Goal: Information Seeking & Learning: Learn about a topic

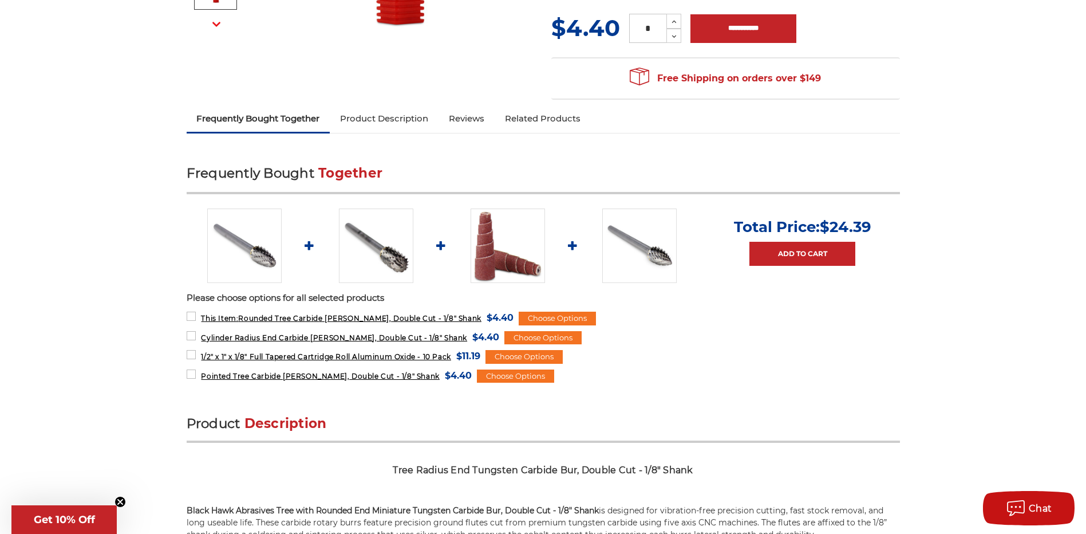
scroll to position [572, 0]
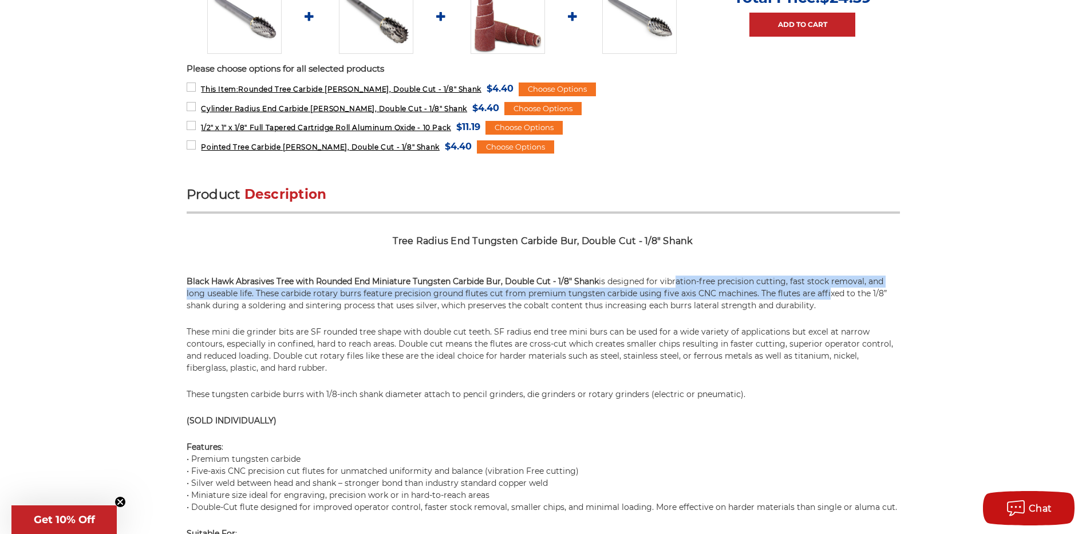
drag, startPoint x: 686, startPoint y: 275, endPoint x: 836, endPoint y: 294, distance: 151.1
click at [836, 294] on p "Black Hawk Abrasives Tree with Rounded End Miniature Tungsten Carbide Bur, Doub…" at bounding box center [543, 293] width 713 height 36
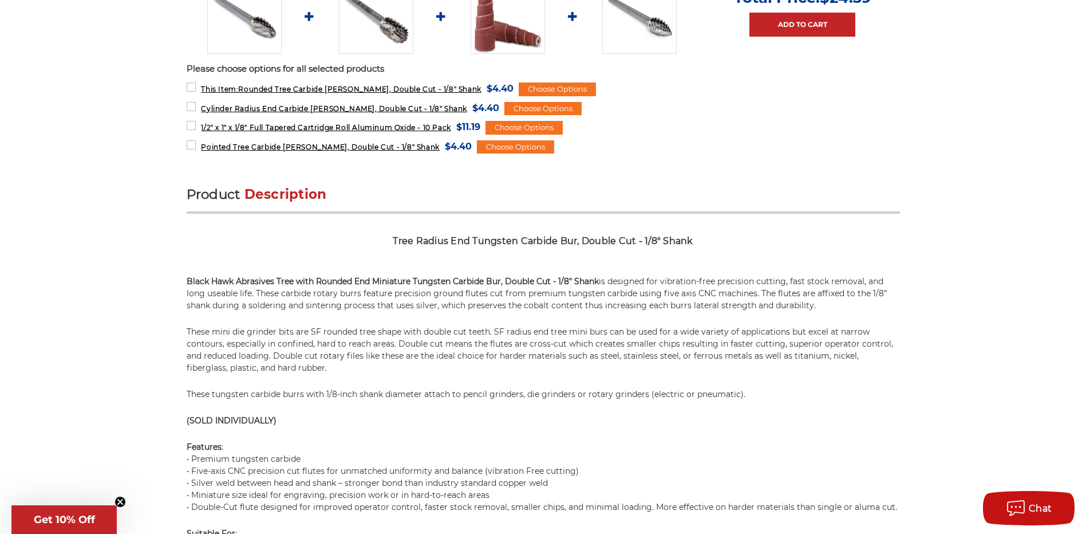
drag, startPoint x: 836, startPoint y: 294, endPoint x: 847, endPoint y: 300, distance: 12.1
click at [846, 298] on p "Black Hawk Abrasives Tree with Rounded End Miniature Tungsten Carbide Bur, Doub…" at bounding box center [543, 293] width 713 height 36
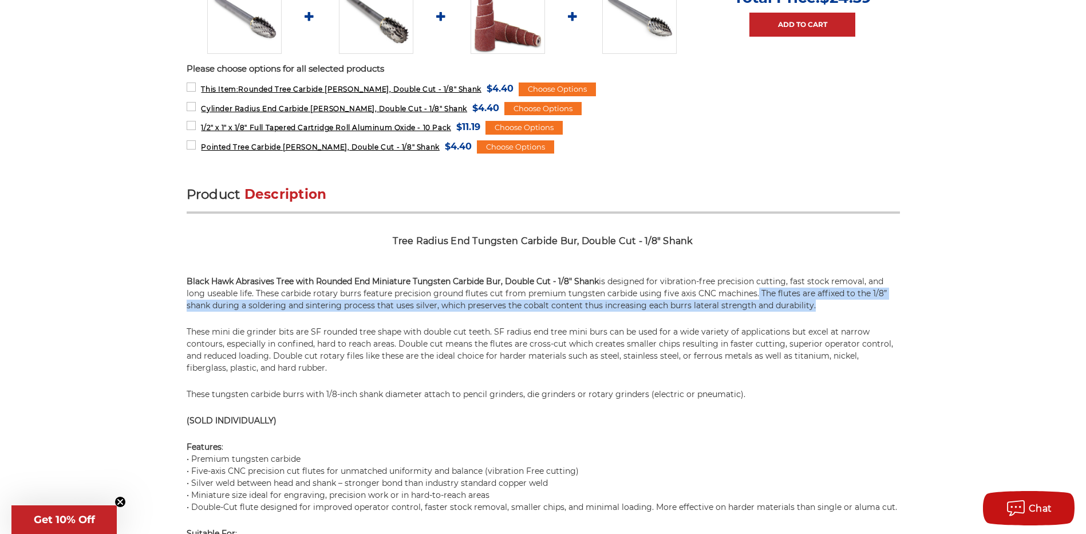
drag, startPoint x: 845, startPoint y: 306, endPoint x: 749, endPoint y: 287, distance: 97.4
click at [749, 287] on p "Black Hawk Abrasives Tree with Rounded End Miniature Tungsten Carbide Bur, Doub…" at bounding box center [543, 293] width 713 height 36
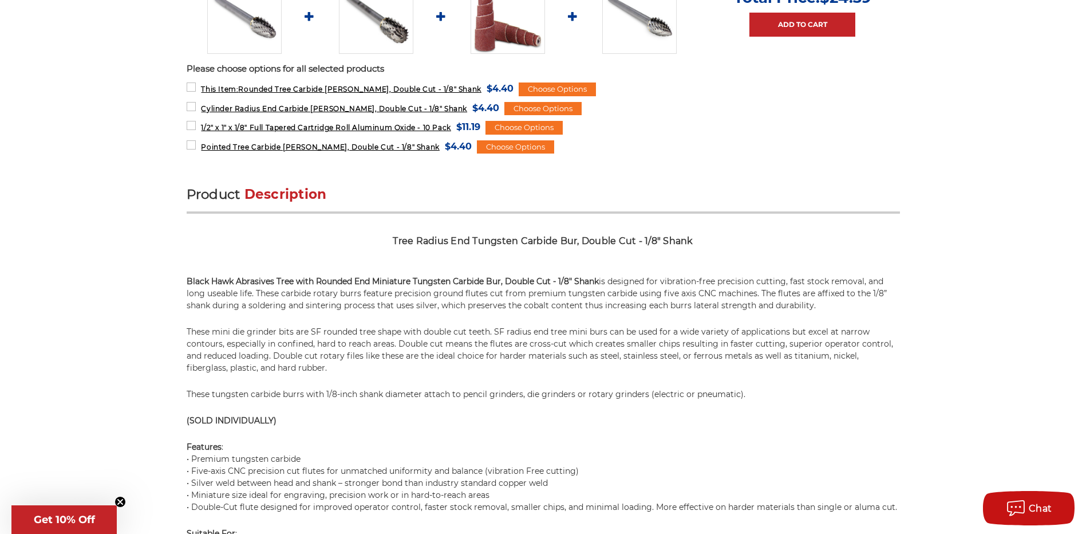
drag, startPoint x: 747, startPoint y: 287, endPoint x: 737, endPoint y: 284, distance: 10.1
click at [741, 285] on p "Black Hawk Abrasives Tree with Rounded End Miniature Tungsten Carbide Bur, Doub…" at bounding box center [543, 293] width 713 height 36
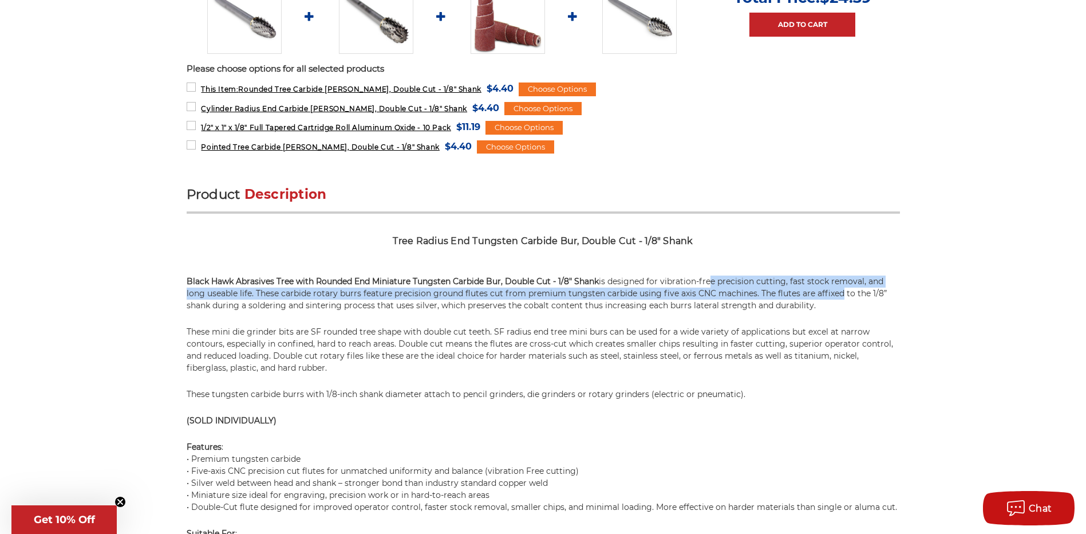
drag, startPoint x: 713, startPoint y: 275, endPoint x: 853, endPoint y: 297, distance: 141.3
click at [851, 296] on p "Black Hawk Abrasives Tree with Rounded End Miniature Tungsten Carbide Bur, Doub…" at bounding box center [543, 293] width 713 height 36
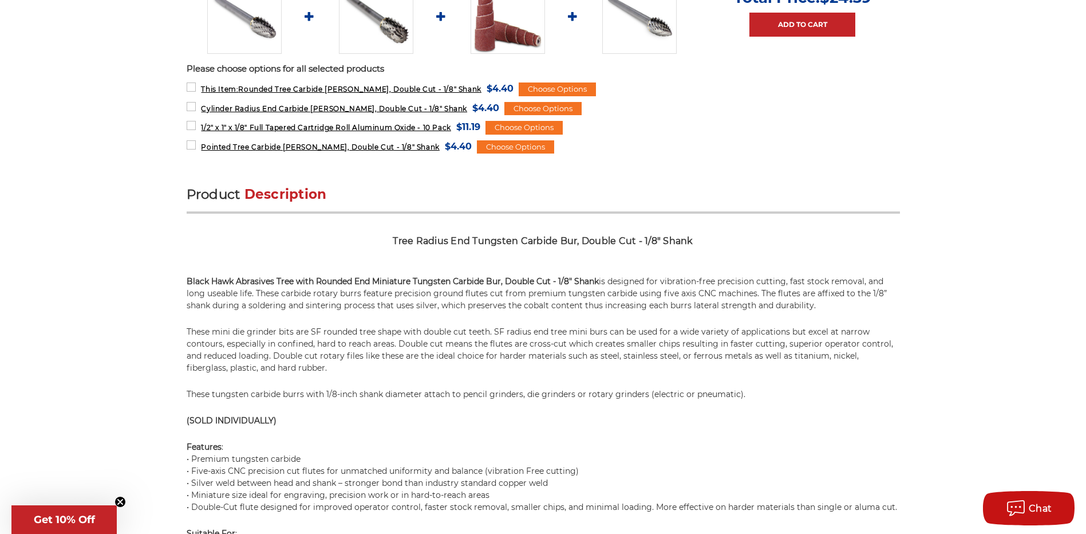
drag, startPoint x: 853, startPoint y: 297, endPoint x: 870, endPoint y: 303, distance: 18.5
click at [871, 301] on p "Black Hawk Abrasives Tree with Rounded End Miniature Tungsten Carbide Bur, Doub…" at bounding box center [543, 293] width 713 height 36
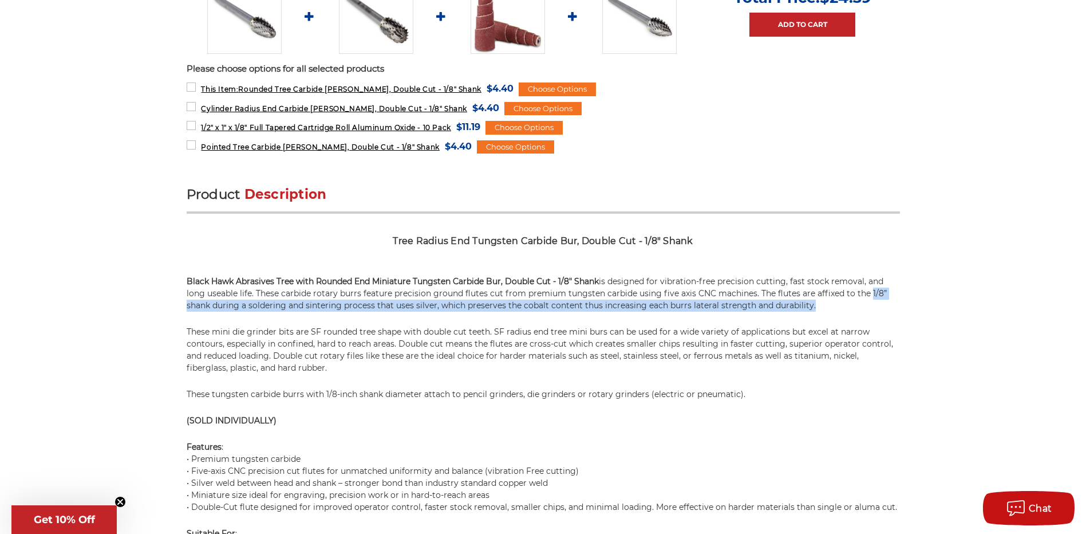
drag, startPoint x: 364, startPoint y: 307, endPoint x: 284, endPoint y: 298, distance: 80.1
click at [363, 308] on p "Black Hawk Abrasives Tree with Rounded End Miniature Tungsten Carbide Bur, Doub…" at bounding box center [543, 293] width 713 height 36
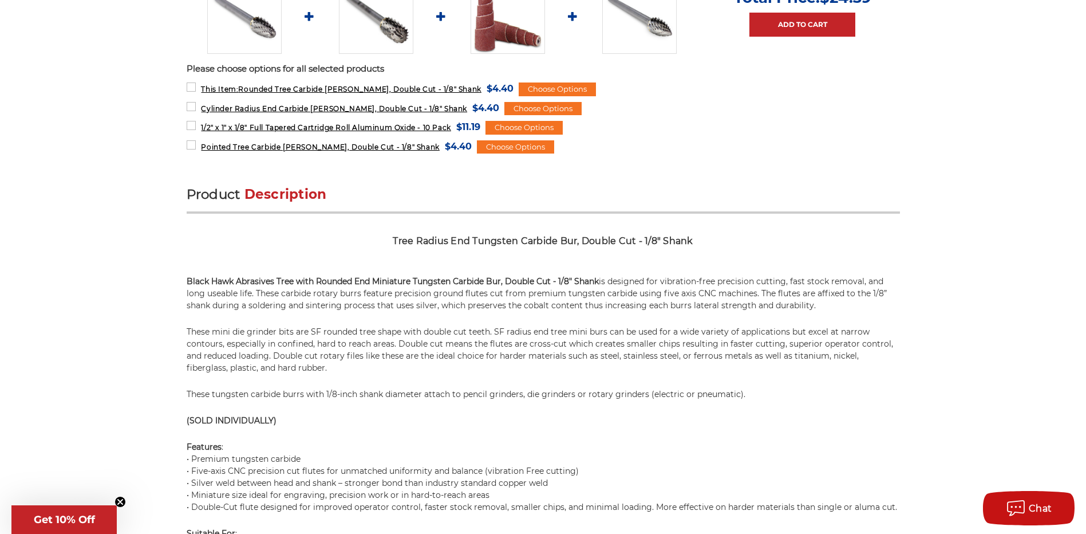
click at [259, 293] on p "Black Hawk Abrasives Tree with Rounded End Miniature Tungsten Carbide Bur, Doub…" at bounding box center [543, 293] width 713 height 36
drag, startPoint x: 259, startPoint y: 293, endPoint x: 383, endPoint y: 298, distance: 123.8
click at [368, 298] on p "Black Hawk Abrasives Tree with Rounded End Miniature Tungsten Carbide Bur, Doub…" at bounding box center [543, 293] width 713 height 36
click at [383, 298] on p "Black Hawk Abrasives Tree with Rounded End Miniature Tungsten Carbide Bur, Doub…" at bounding box center [543, 293] width 713 height 36
drag, startPoint x: 356, startPoint y: 291, endPoint x: 458, endPoint y: 295, distance: 102.0
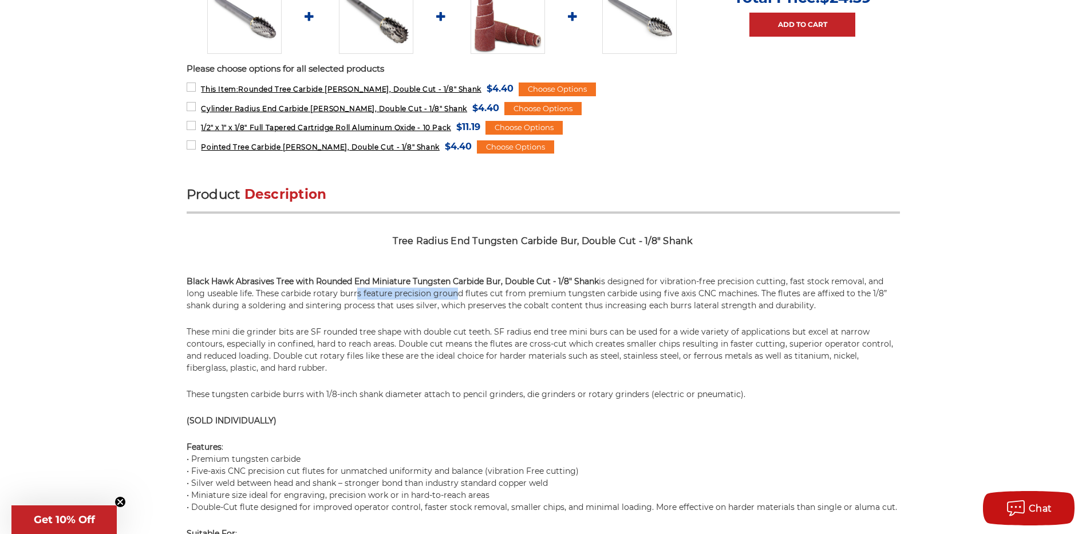
click at [458, 295] on p "Black Hawk Abrasives Tree with Rounded End Miniature Tungsten Carbide Bur, Doub…" at bounding box center [543, 293] width 713 height 36
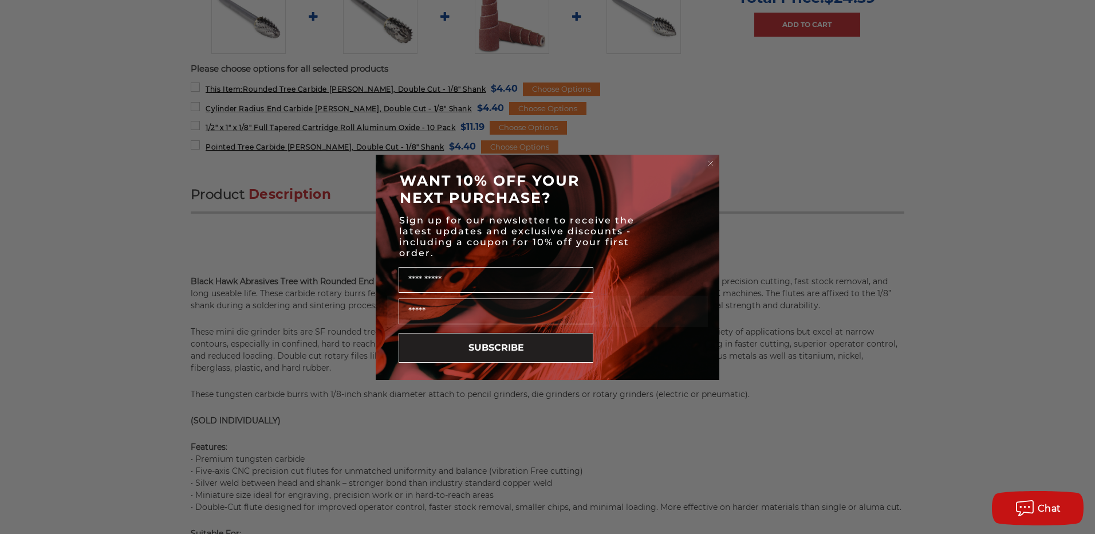
drag, startPoint x: 458, startPoint y: 295, endPoint x: 623, endPoint y: 294, distance: 164.9
click at [710, 157] on circle "Close dialog" at bounding box center [710, 162] width 11 height 11
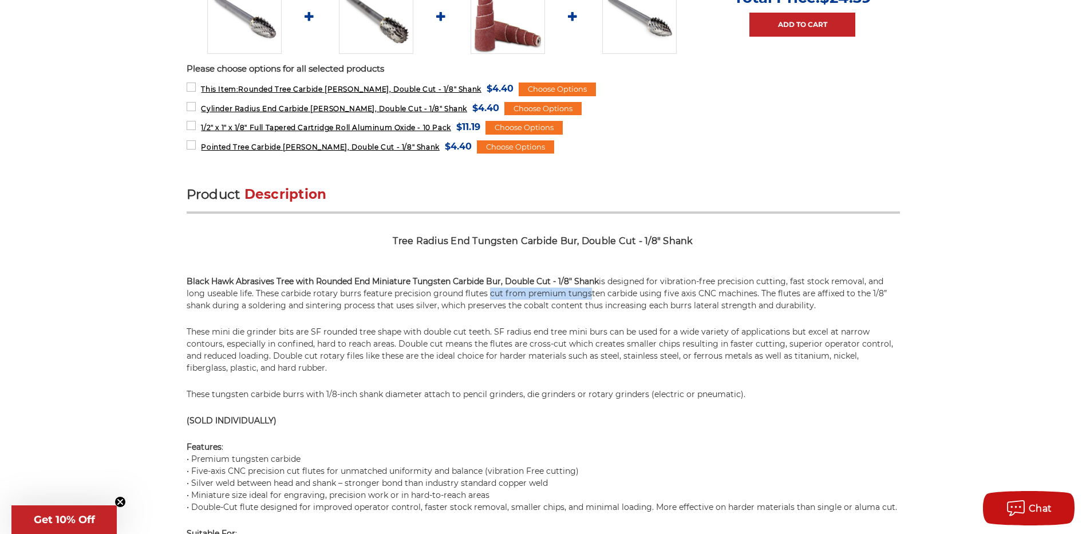
drag, startPoint x: 488, startPoint y: 299, endPoint x: 601, endPoint y: 295, distance: 112.9
click at [599, 295] on p "Black Hawk Abrasives Tree with Rounded End Miniature Tungsten Carbide Bur, Doub…" at bounding box center [543, 293] width 713 height 36
drag, startPoint x: 601, startPoint y: 295, endPoint x: 629, endPoint y: 292, distance: 28.2
click at [620, 293] on p "Black Hawk Abrasives Tree with Rounded End Miniature Tungsten Carbide Bur, Doub…" at bounding box center [543, 293] width 713 height 36
drag, startPoint x: 629, startPoint y: 292, endPoint x: 857, endPoint y: 307, distance: 228.3
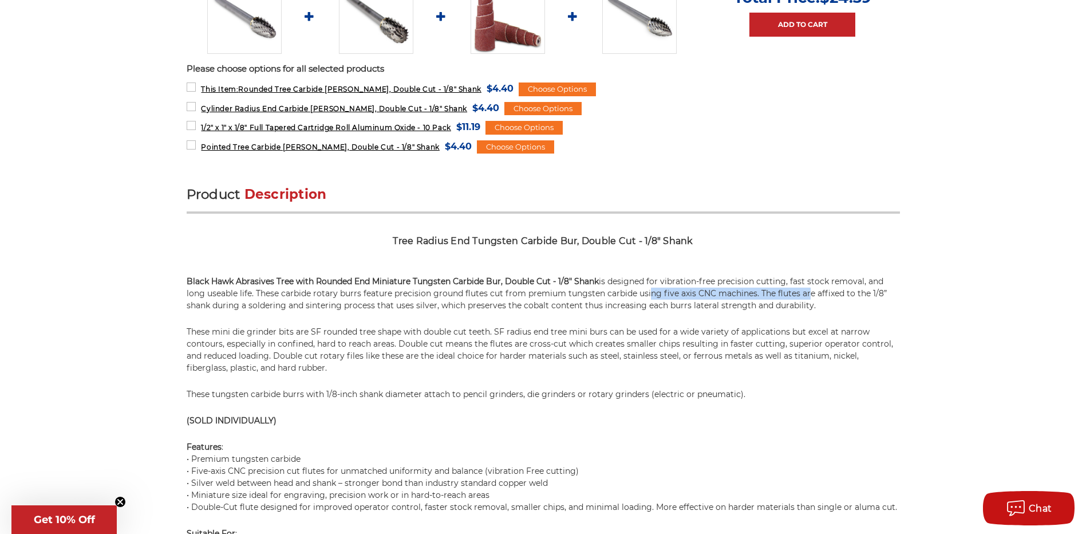
click at [857, 307] on p "Black Hawk Abrasives Tree with Rounded End Miniature Tungsten Carbide Bur, Doub…" at bounding box center [543, 293] width 713 height 36
drag, startPoint x: 857, startPoint y: 307, endPoint x: 862, endPoint y: 326, distance: 20.1
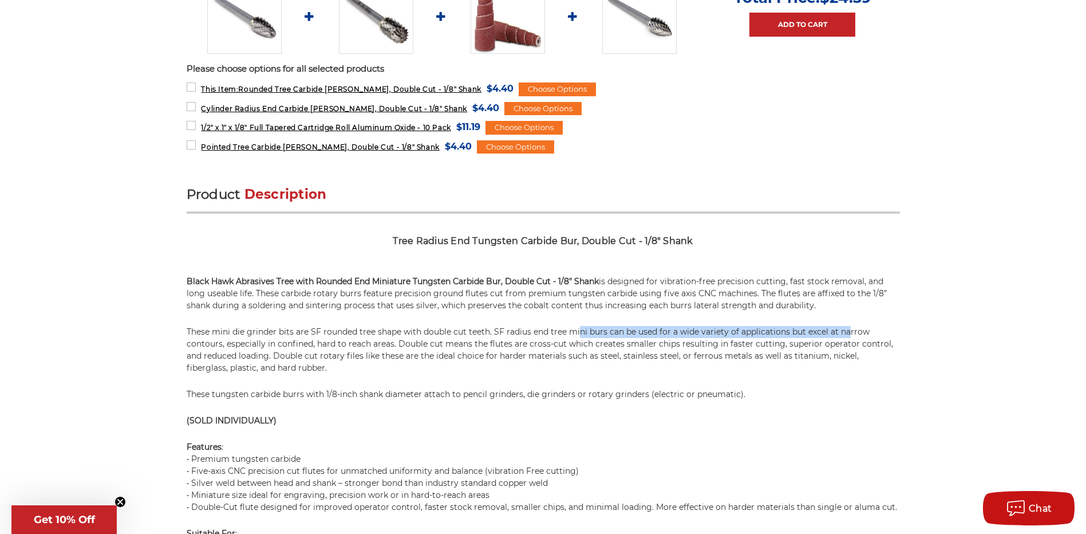
drag, startPoint x: 828, startPoint y: 331, endPoint x: 496, endPoint y: 330, distance: 332.0
click at [496, 330] on p "These mini die grinder bits are SF rounded tree shape with double cut teeth. SF…" at bounding box center [543, 350] width 713 height 48
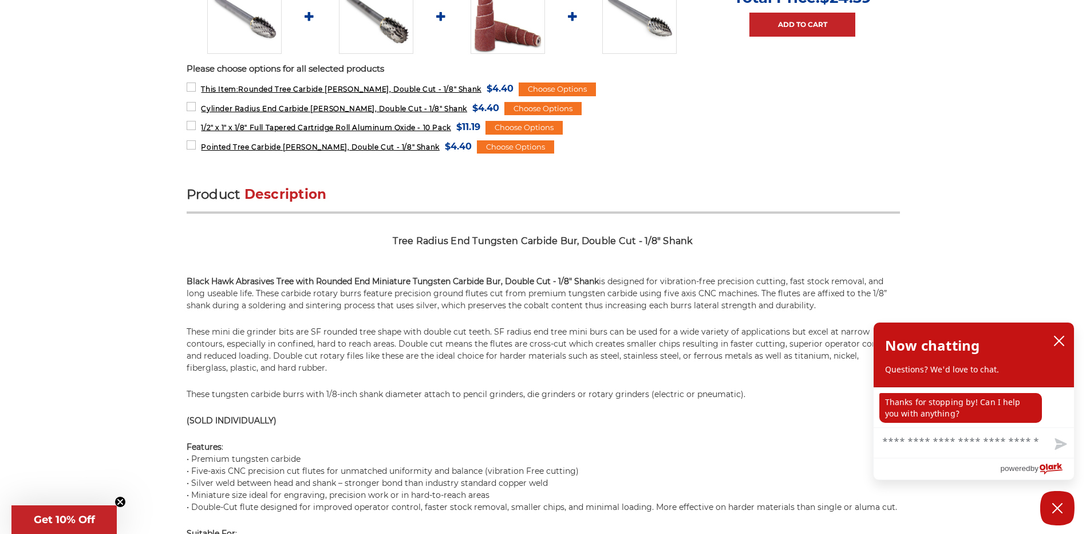
drag, startPoint x: 496, startPoint y: 330, endPoint x: 290, endPoint y: 331, distance: 206.7
click at [315, 333] on p "These mini die grinder bits are SF rounded tree shape with double cut teeth. SF…" at bounding box center [543, 350] width 713 height 48
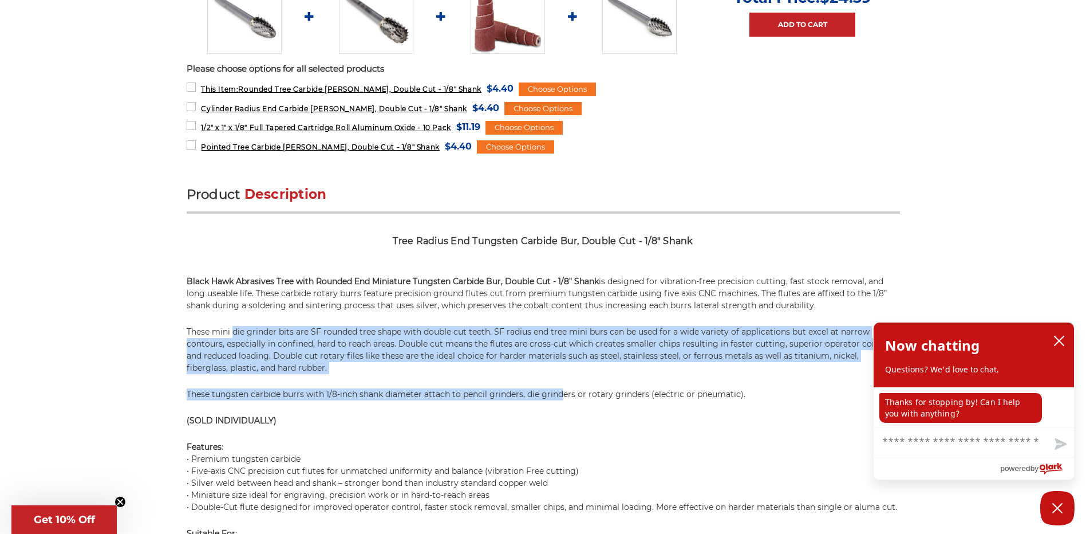
drag, startPoint x: 290, startPoint y: 331, endPoint x: 562, endPoint y: 378, distance: 276.5
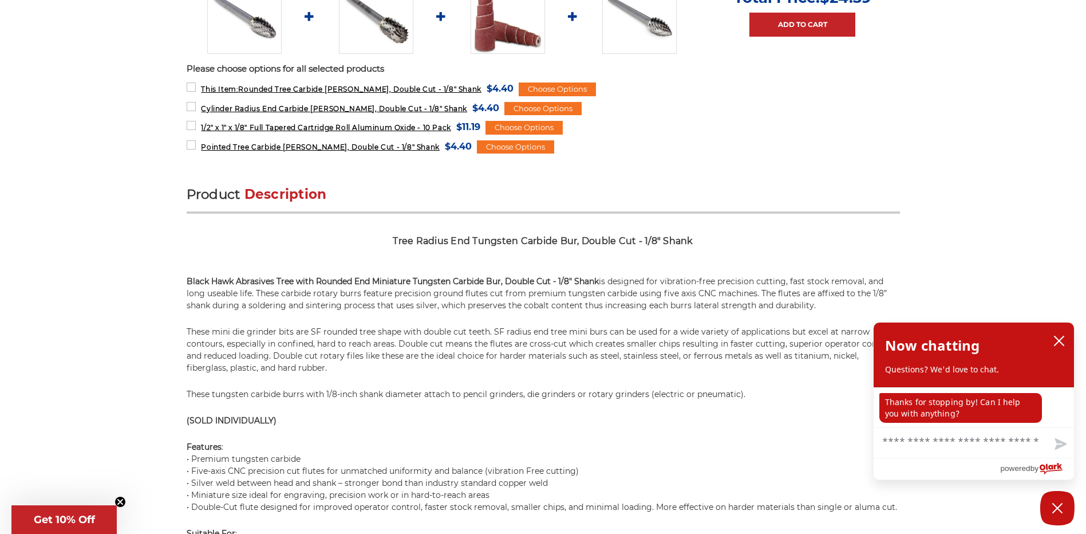
drag, startPoint x: 562, startPoint y: 378, endPoint x: 578, endPoint y: 380, distance: 15.6
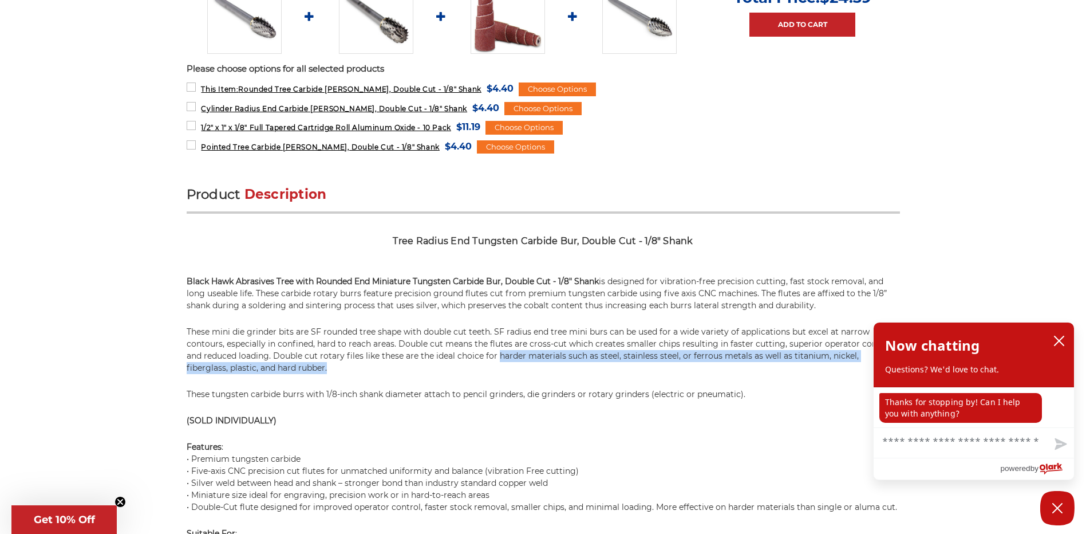
drag, startPoint x: 553, startPoint y: 368, endPoint x: 477, endPoint y: 353, distance: 77.7
click at [477, 353] on p "These mini die grinder bits are SF rounded tree shape with double cut teeth. SF…" at bounding box center [543, 350] width 713 height 48
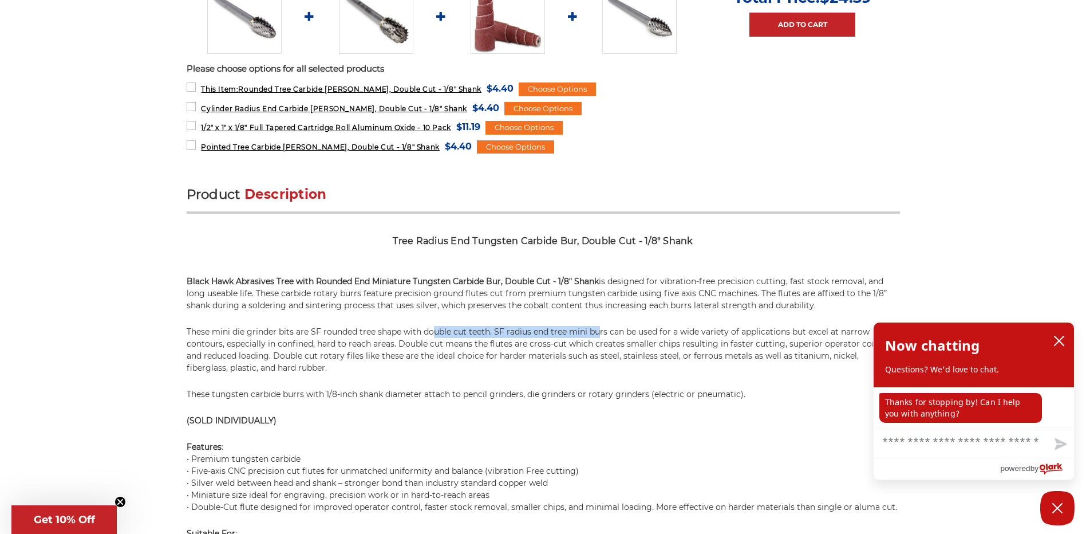
drag, startPoint x: 477, startPoint y: 353, endPoint x: 601, endPoint y: 338, distance: 125.1
click at [601, 338] on p "These mini die grinder bits are SF rounded tree shape with double cut teeth. SF…" at bounding box center [543, 350] width 713 height 48
drag, startPoint x: 601, startPoint y: 338, endPoint x: 633, endPoint y: 338, distance: 31.5
click at [633, 338] on p "These mini die grinder bits are SF rounded tree shape with double cut teeth. SF…" at bounding box center [543, 350] width 713 height 48
click at [705, 332] on p "These mini die grinder bits are SF rounded tree shape with double cut teeth. SF…" at bounding box center [543, 350] width 713 height 48
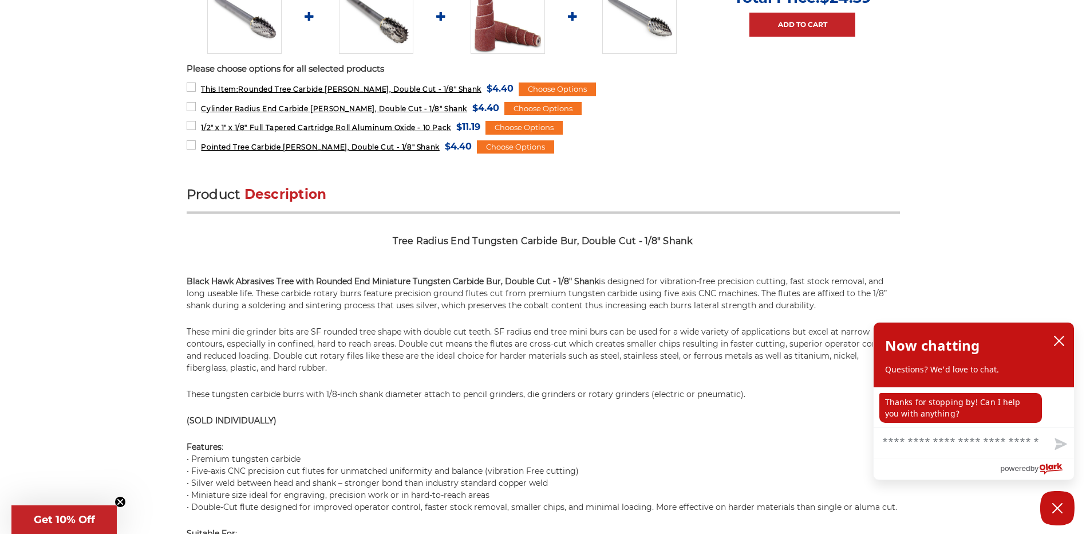
drag, startPoint x: 741, startPoint y: 334, endPoint x: 713, endPoint y: 335, distance: 28.1
click at [738, 334] on p "These mini die grinder bits are SF rounded tree shape with double cut teeth. SF…" at bounding box center [543, 350] width 713 height 48
click at [675, 335] on p "These mini die grinder bits are SF rounded tree shape with double cut teeth. SF…" at bounding box center [543, 350] width 713 height 48
click at [328, 346] on p "These mini die grinder bits are SF rounded tree shape with double cut teeth. SF…" at bounding box center [543, 350] width 713 height 48
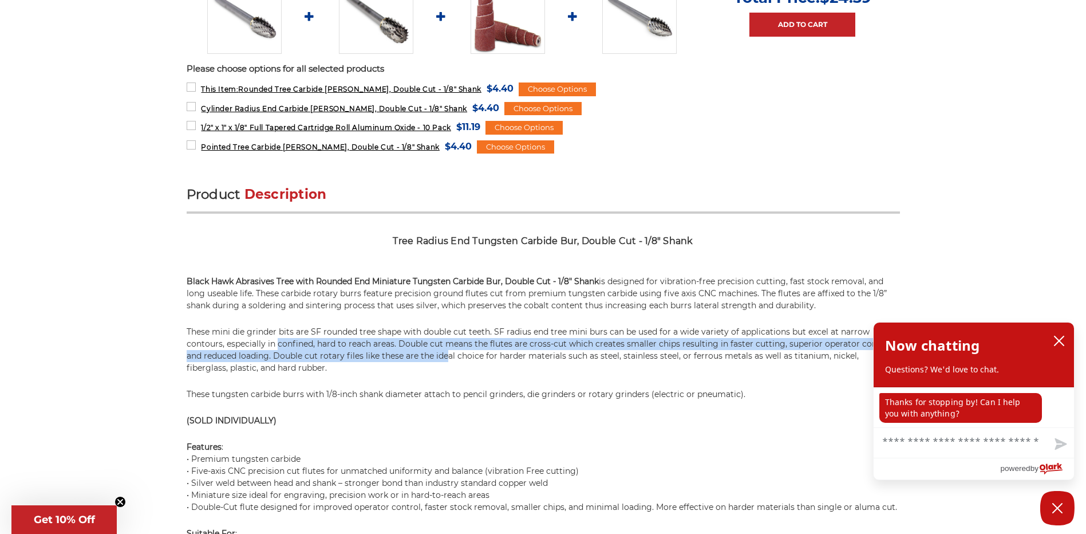
drag, startPoint x: 351, startPoint y: 349, endPoint x: 453, endPoint y: 352, distance: 102.0
click at [453, 352] on p "These mini die grinder bits are SF rounded tree shape with double cut teeth. SF…" at bounding box center [543, 350] width 713 height 48
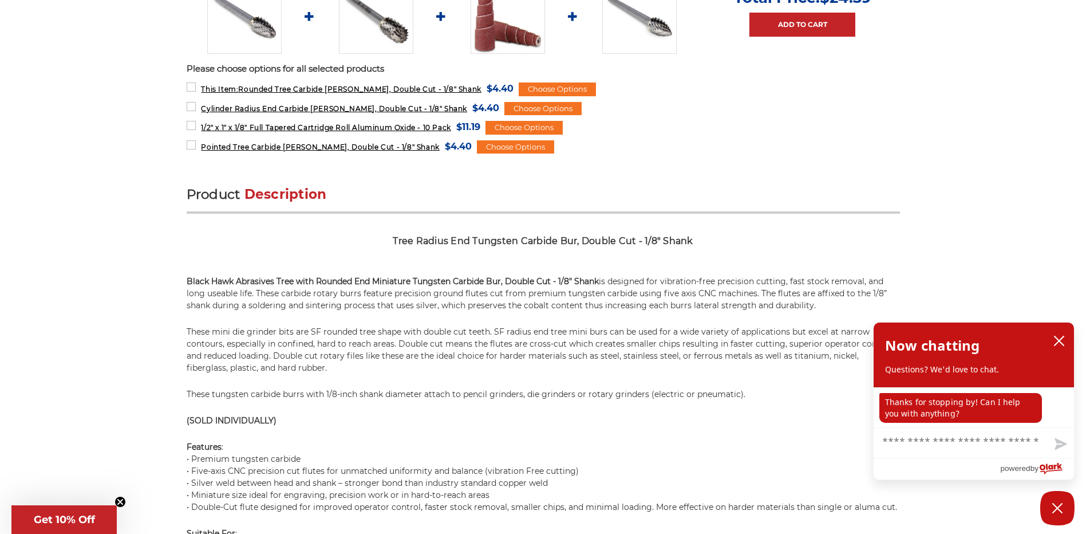
drag, startPoint x: 453, startPoint y: 352, endPoint x: 463, endPoint y: 361, distance: 13.0
click at [463, 361] on p "These mini die grinder bits are SF rounded tree shape with double cut teeth. SF…" at bounding box center [543, 350] width 713 height 48
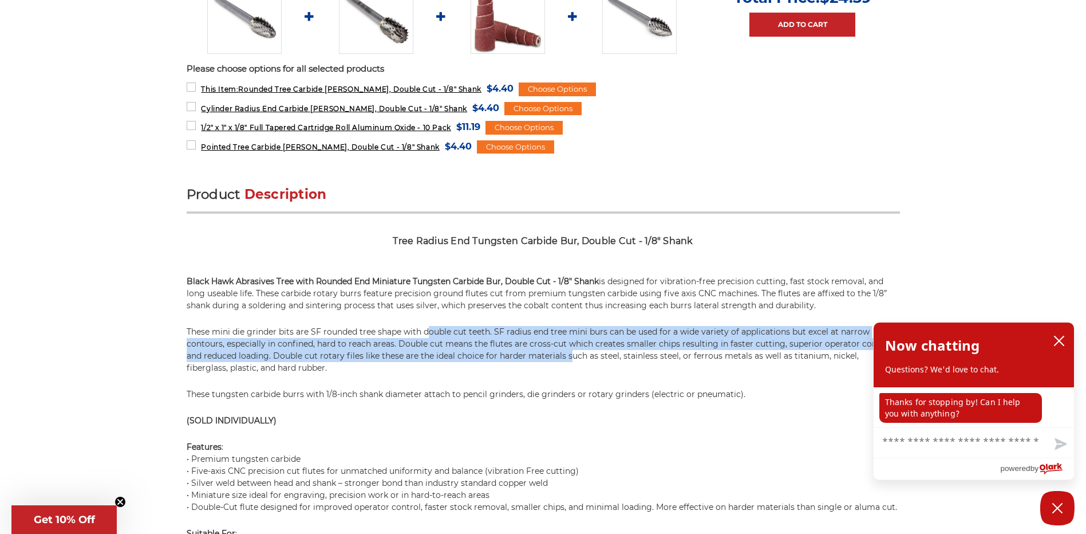
drag, startPoint x: 431, startPoint y: 333, endPoint x: 571, endPoint y: 355, distance: 142.0
click at [571, 355] on p "These mini die grinder bits are SF rounded tree shape with double cut teeth. SF…" at bounding box center [543, 350] width 713 height 48
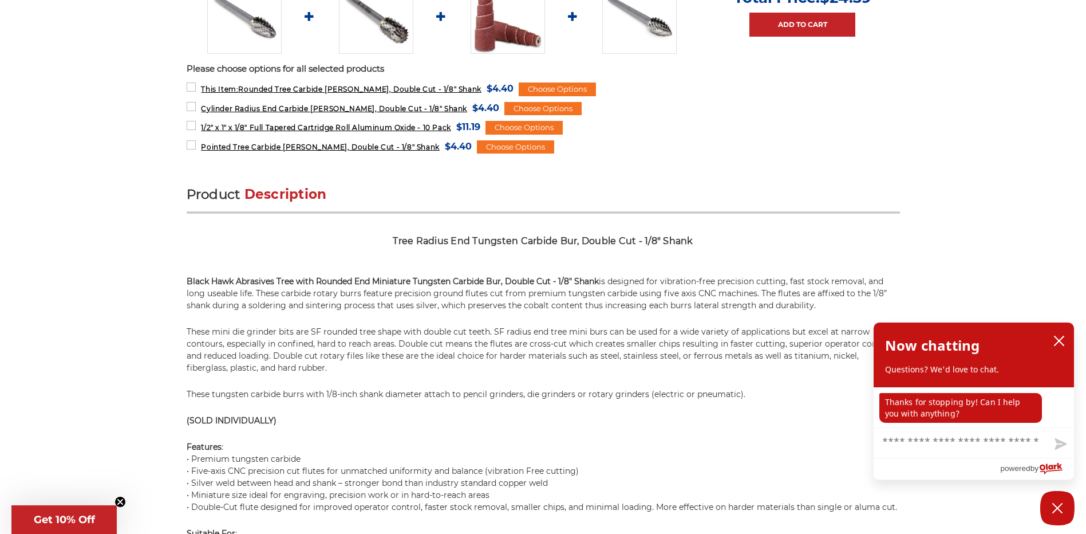
click at [576, 355] on p "These mini die grinder bits are SF rounded tree shape with double cut teeth. SF…" at bounding box center [543, 350] width 713 height 48
drag, startPoint x: 602, startPoint y: 345, endPoint x: 670, endPoint y: 349, distance: 67.7
click at [670, 349] on p "These mini die grinder bits are SF rounded tree shape with double cut teeth. SF…" at bounding box center [543, 350] width 713 height 48
drag, startPoint x: 670, startPoint y: 349, endPoint x: 683, endPoint y: 355, distance: 14.6
click at [682, 354] on p "These mini die grinder bits are SF rounded tree shape with double cut teeth. SF…" at bounding box center [543, 350] width 713 height 48
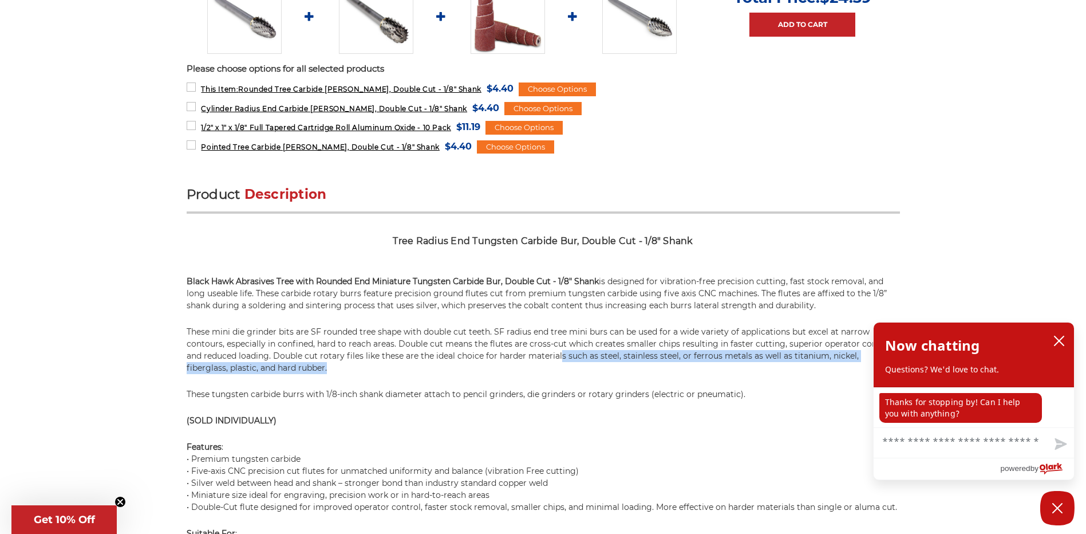
drag, startPoint x: 718, startPoint y: 366, endPoint x: 536, endPoint y: 358, distance: 182.8
click at [540, 358] on p "These mini die grinder bits are SF rounded tree shape with double cut teeth. SF…" at bounding box center [543, 350] width 713 height 48
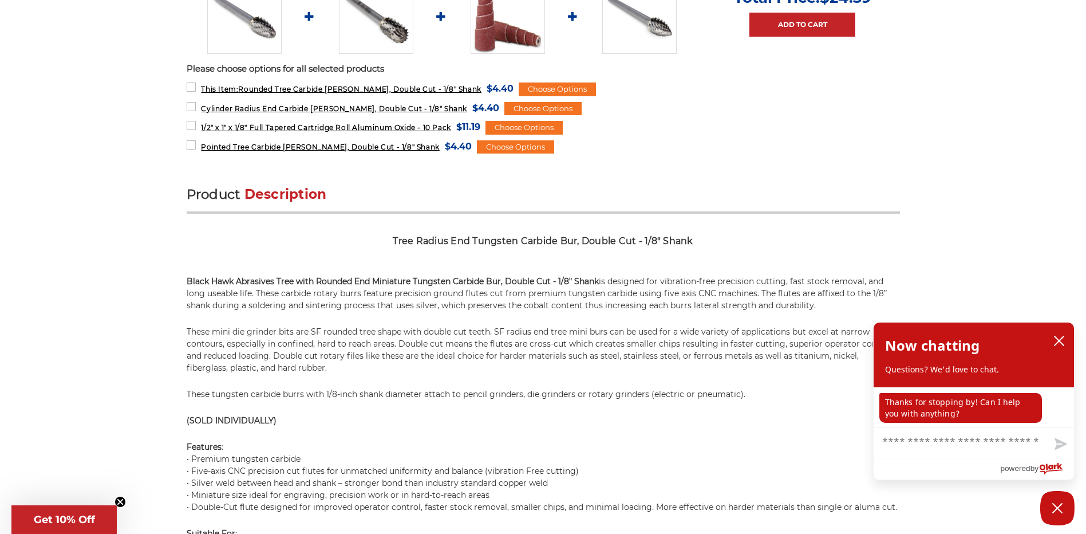
drag, startPoint x: 536, startPoint y: 358, endPoint x: 499, endPoint y: 358, distance: 37.2
click at [506, 358] on p "These mini die grinder bits are SF rounded tree shape with double cut teeth. SF…" at bounding box center [543, 350] width 713 height 48
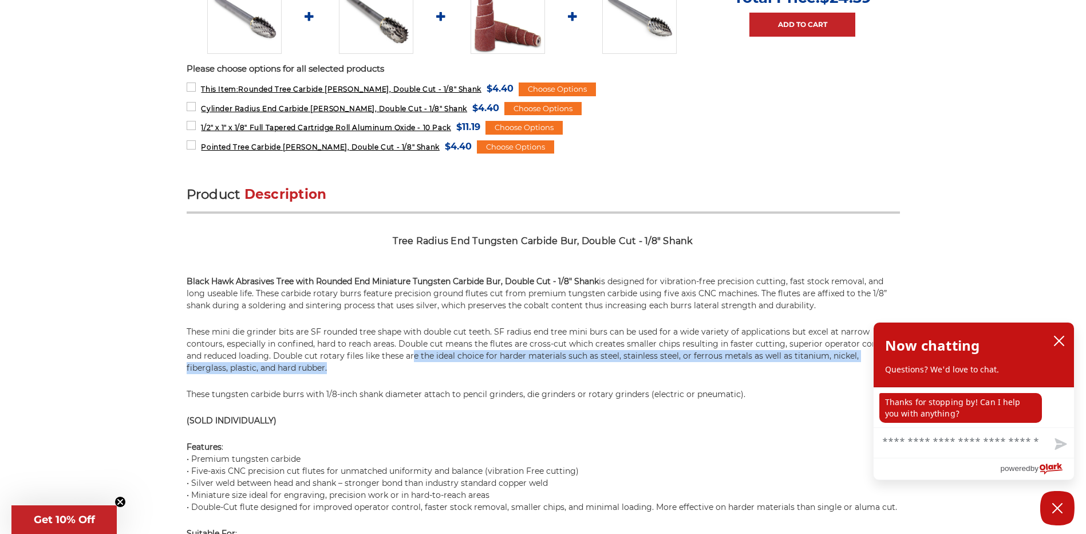
drag, startPoint x: 499, startPoint y: 358, endPoint x: 489, endPoint y: 372, distance: 16.5
click at [482, 370] on p "These mini die grinder bits are SF rounded tree shape with double cut teeth. SF…" at bounding box center [543, 350] width 713 height 48
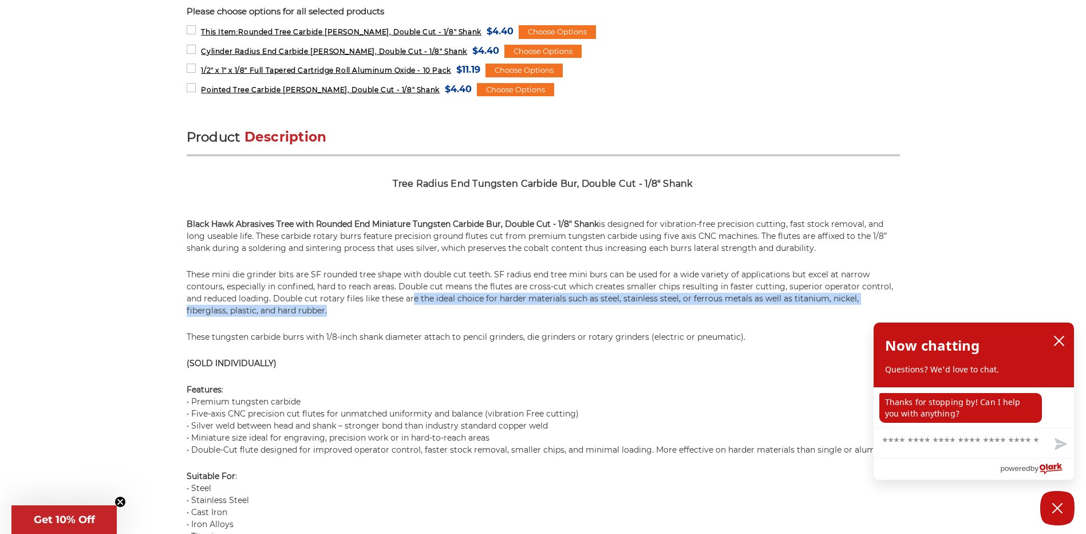
scroll to position [687, 0]
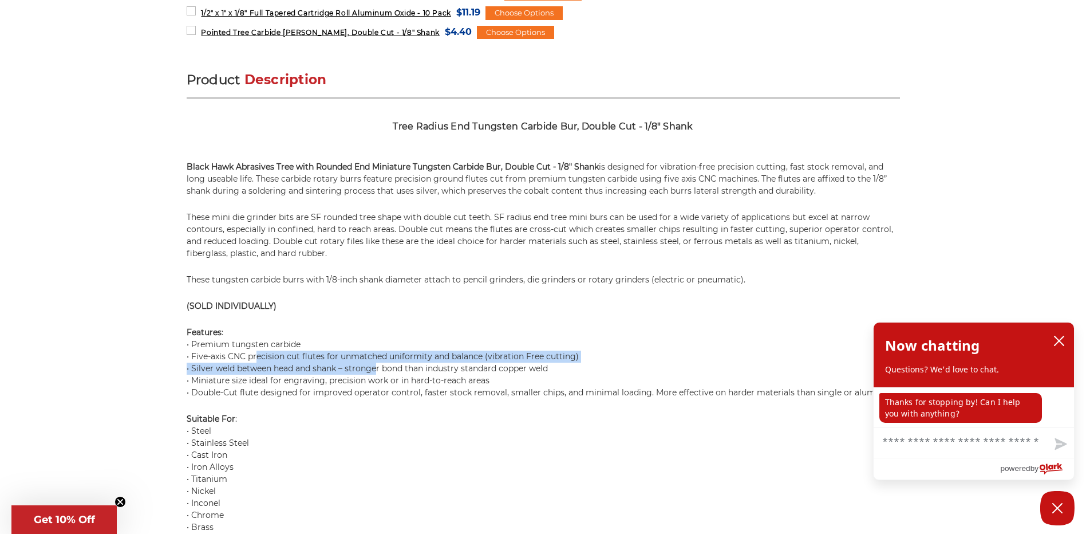
drag
click at [393, 377] on p "Features : • Premium tungsten carbide • Five-axis CNC precision cut flutes for …" at bounding box center [543, 362] width 713 height 72
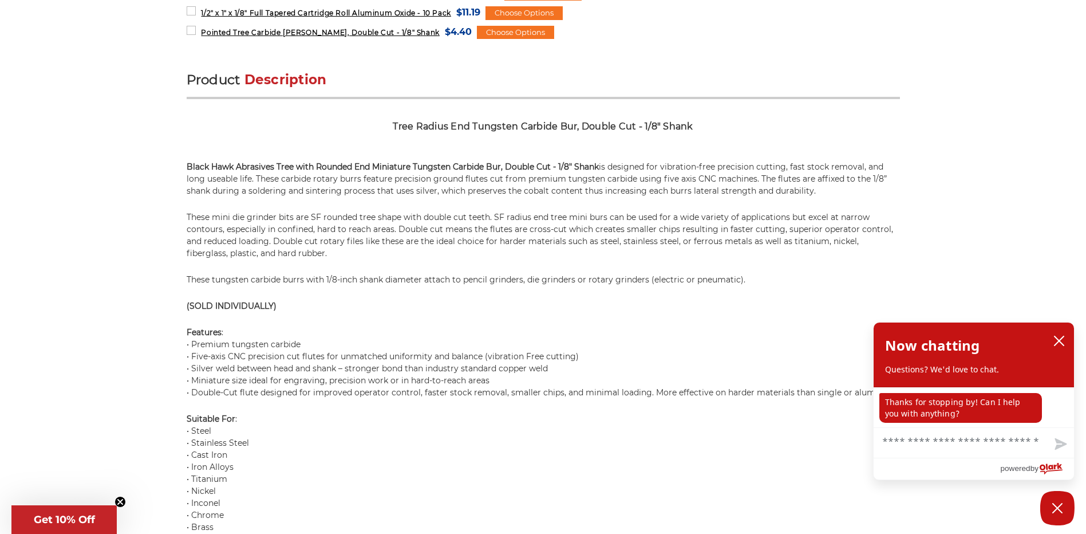
click at [467, 386] on p "Features : • Premium tungsten carbide • Five-axis CNC precision cut flutes for …" at bounding box center [543, 362] width 713 height 72
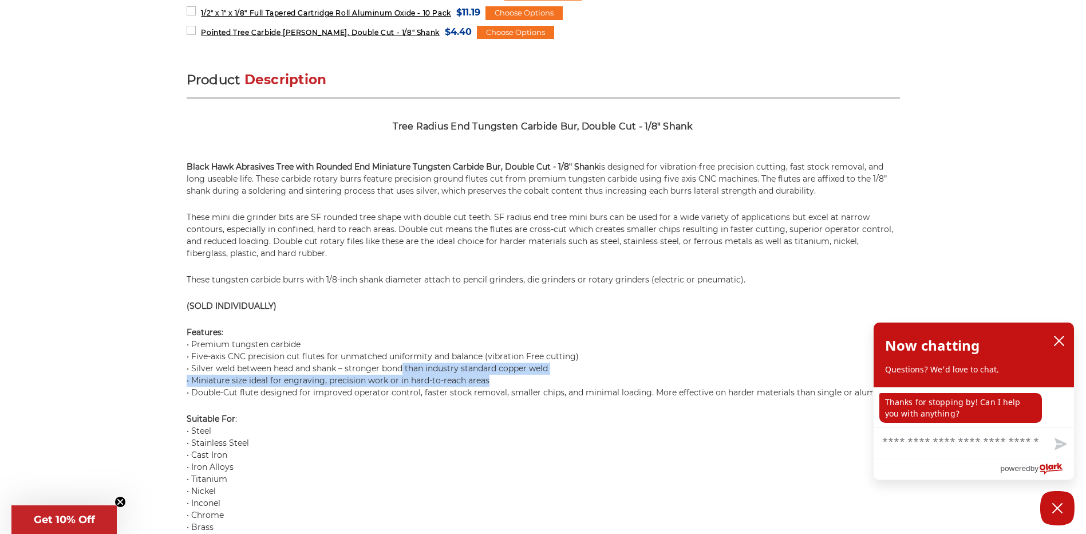
click at [399, 371] on p "Features : • Premium tungsten carbide • Five-axis CNC precision cut flutes for …" at bounding box center [543, 362] width 713 height 72
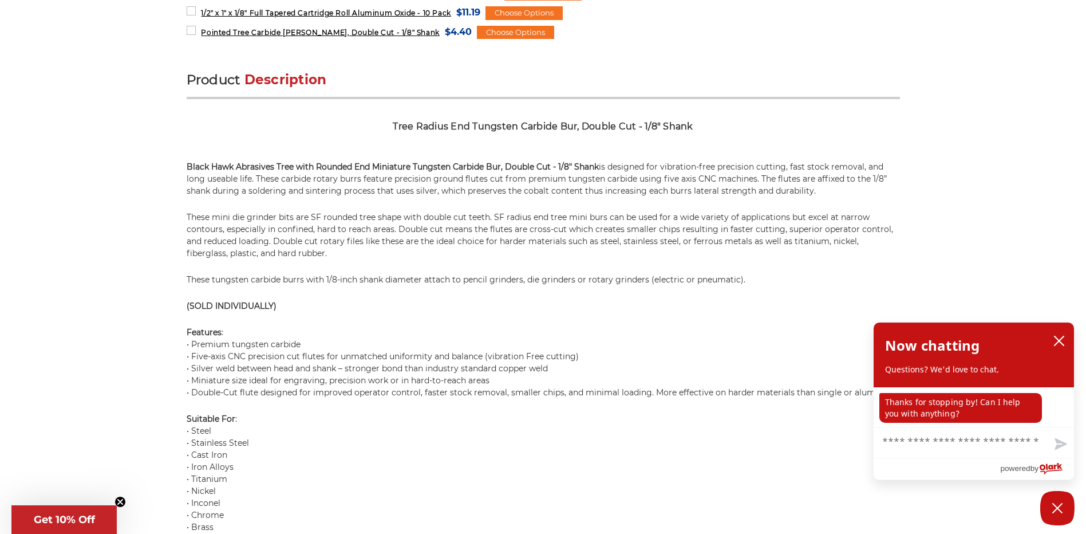
click at [355, 357] on p "Features : • Premium tungsten carbide • Five-axis CNC precision cut flutes for …" at bounding box center [543, 362] width 713 height 72
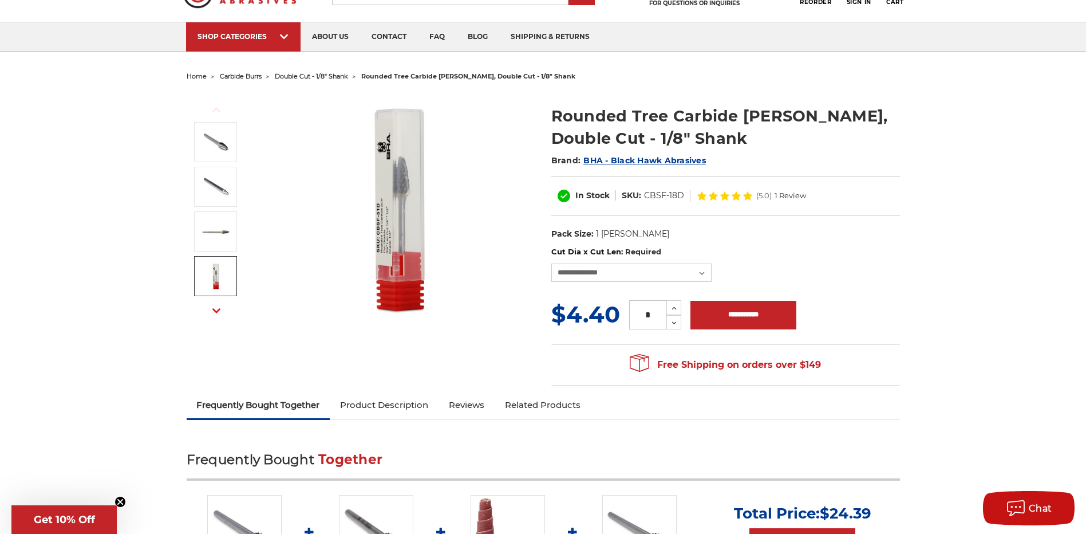
scroll to position [0, 0]
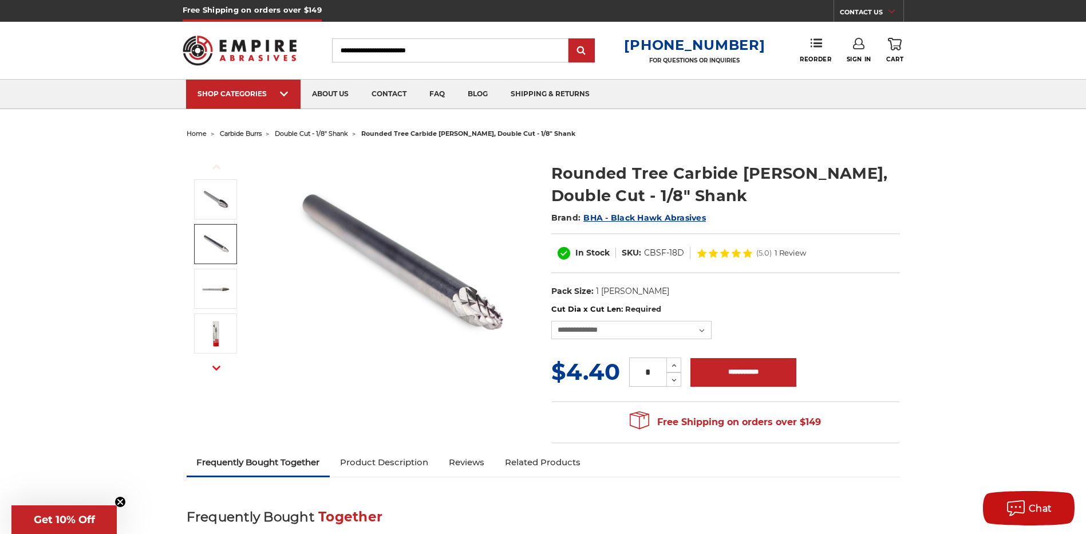
click at [227, 234] on img at bounding box center [216, 244] width 29 height 29
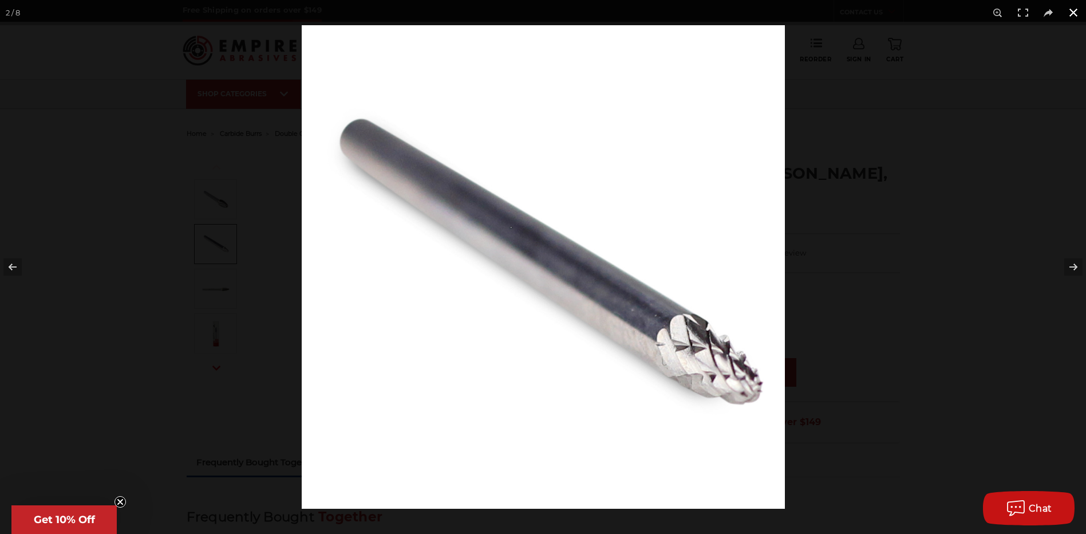
click at [1073, 14] on button at bounding box center [1073, 12] width 25 height 25
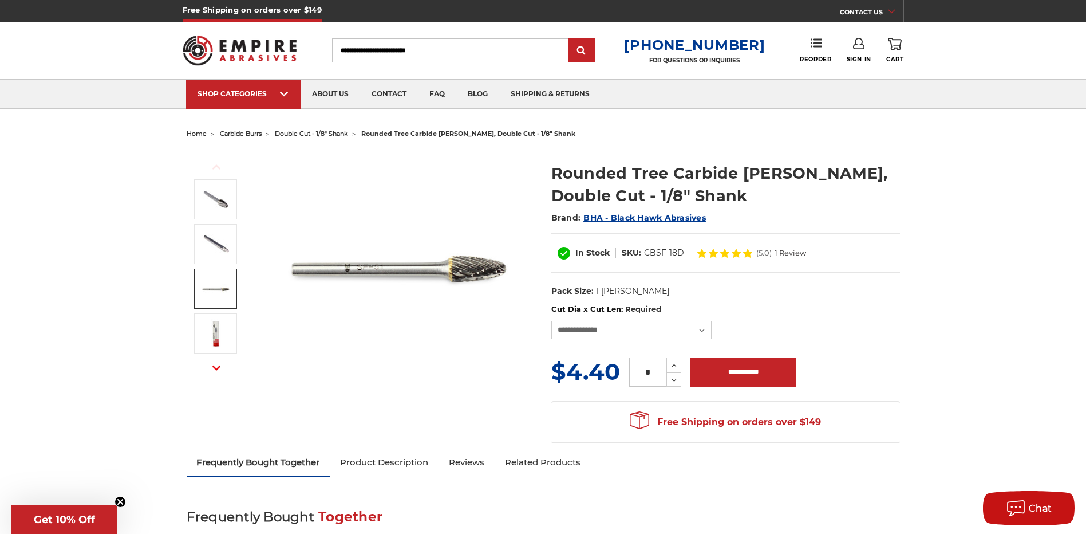
click at [225, 289] on img at bounding box center [216, 288] width 29 height 29
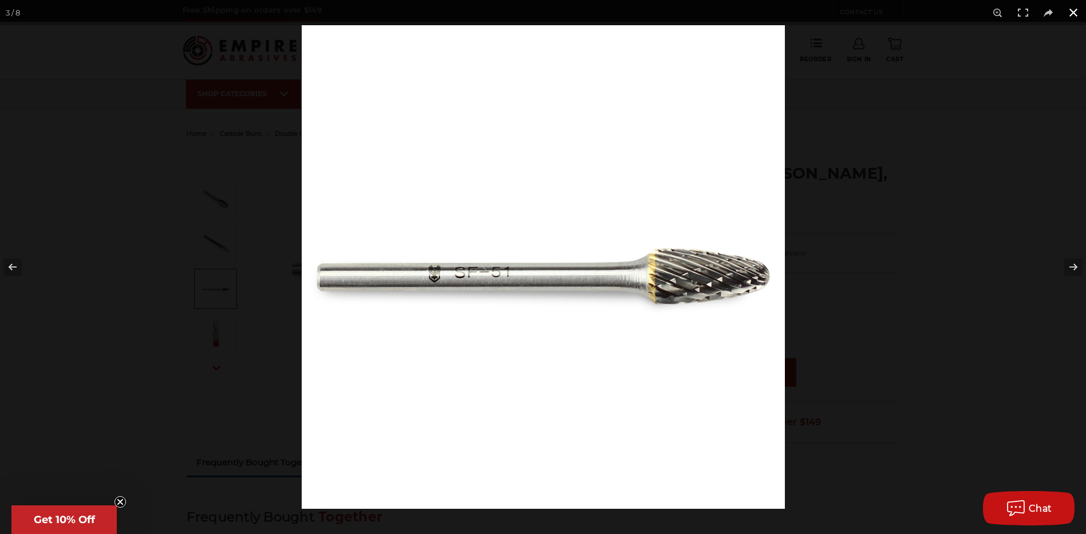
click at [1072, 11] on button at bounding box center [1073, 12] width 25 height 25
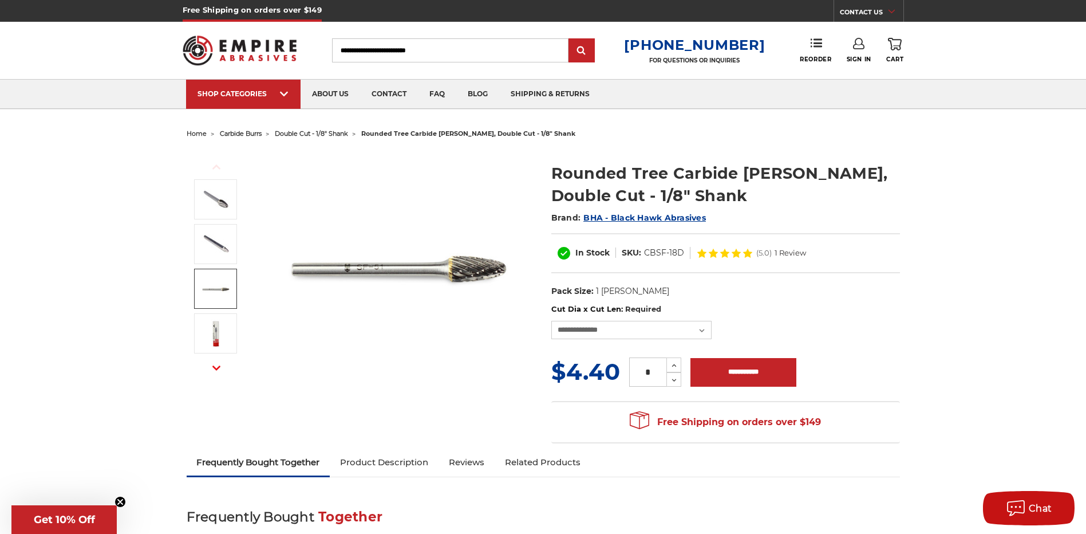
click at [487, 53] on input "Search" at bounding box center [450, 50] width 236 height 24
paste input "**********"
type input "**********"
